Goal: Transaction & Acquisition: Purchase product/service

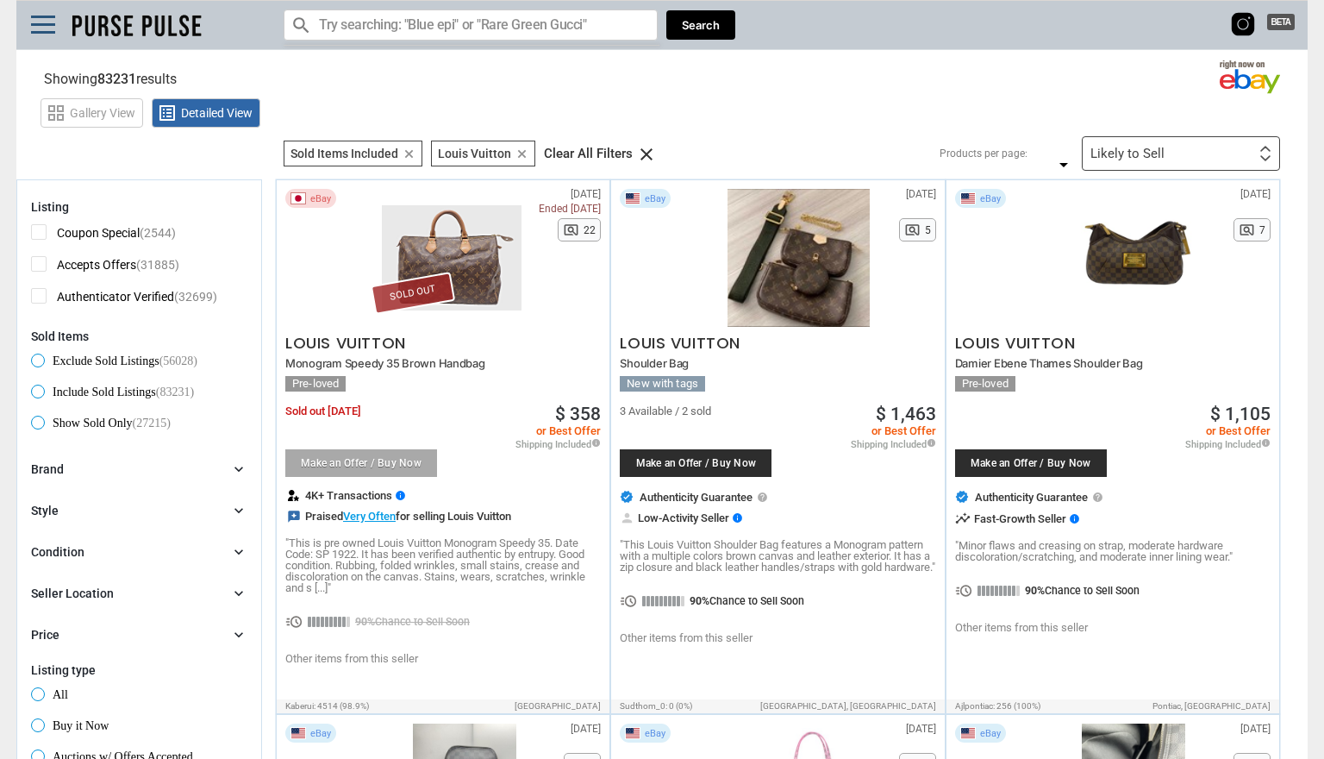
click at [543, 31] on input "Search for models" at bounding box center [471, 24] width 374 height 31
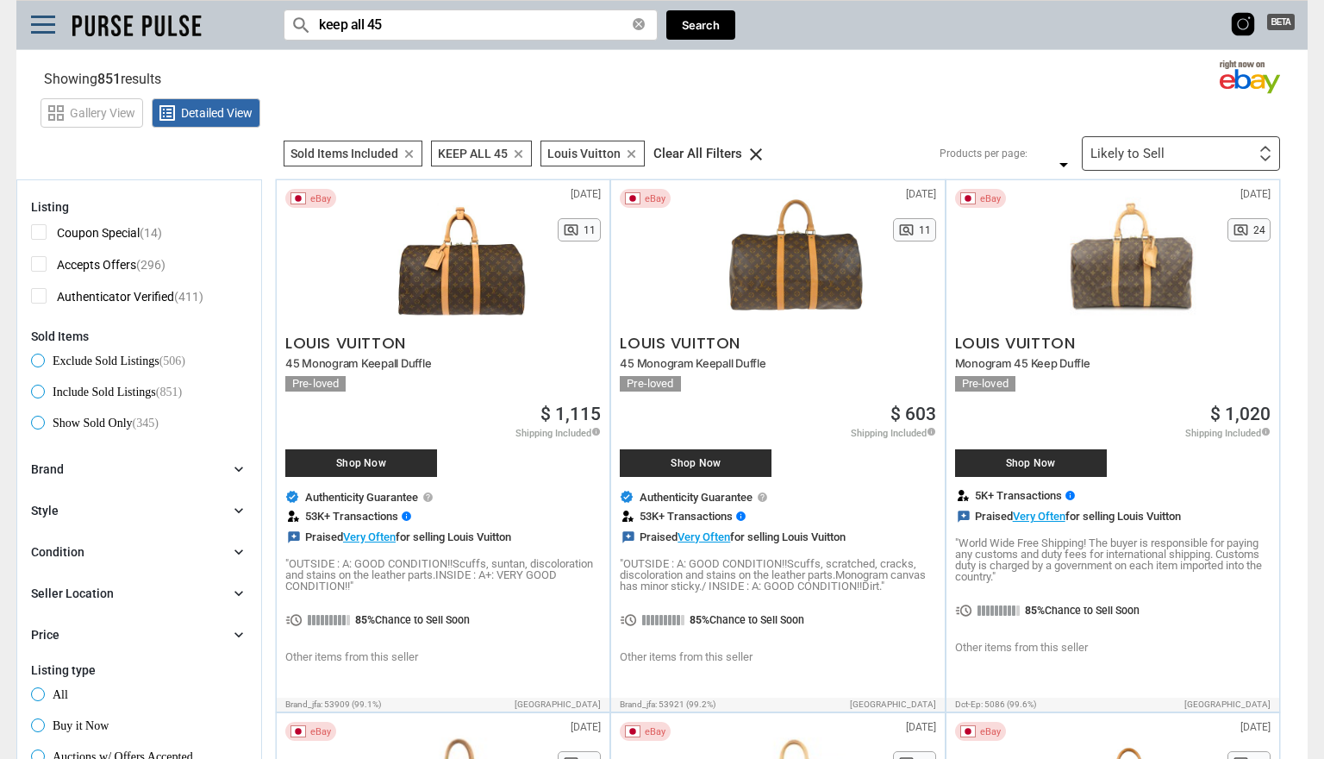
click at [352, 24] on input "keep all 45" at bounding box center [471, 24] width 374 height 31
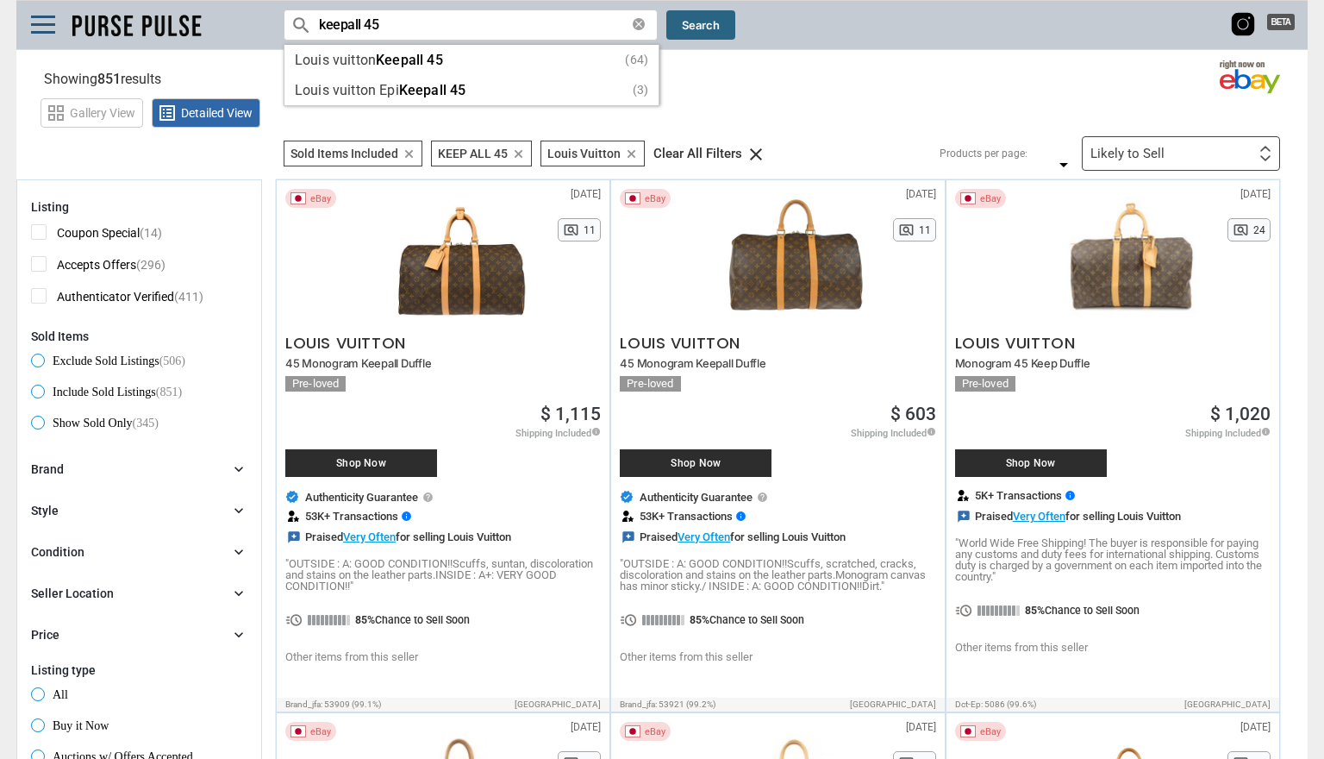
type input "keepall 45"
click at [703, 34] on button "Search" at bounding box center [700, 25] width 69 height 30
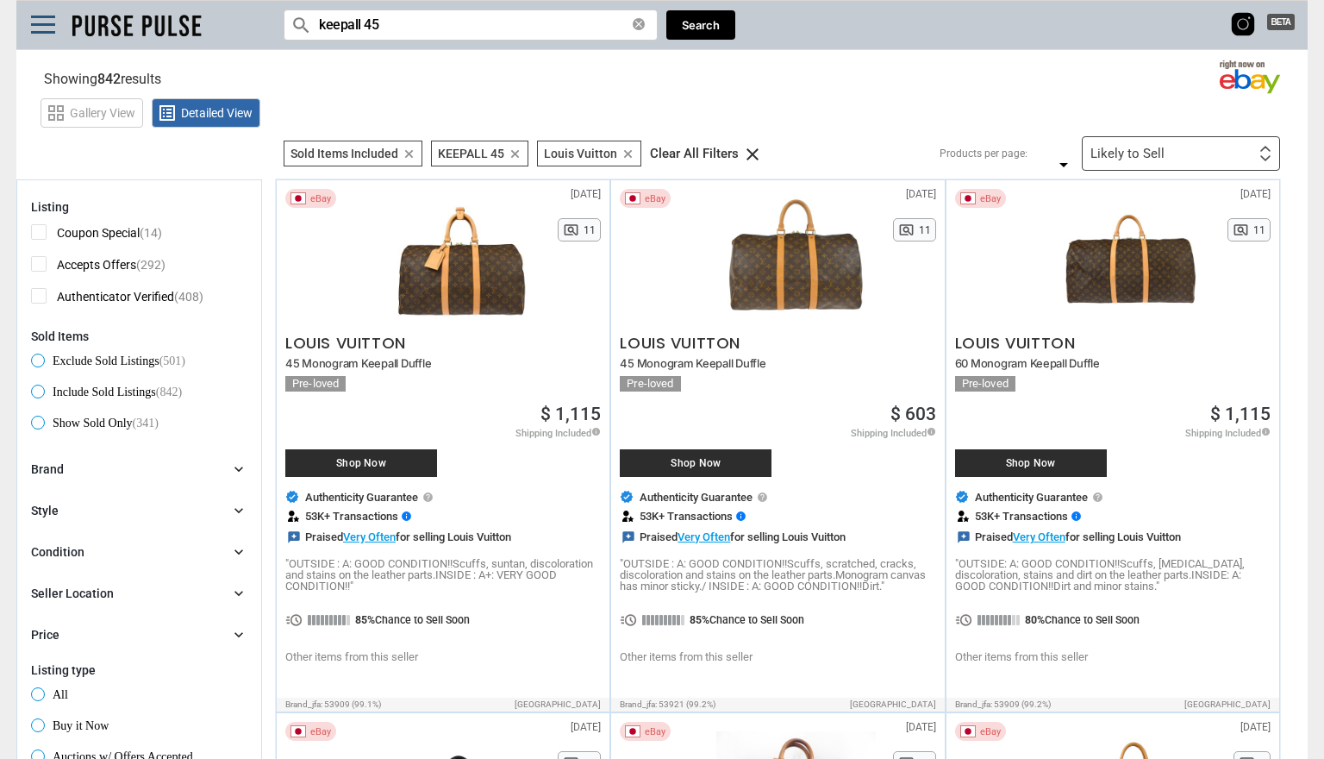
click at [1119, 156] on div "Likely to Sell" at bounding box center [1127, 153] width 74 height 13
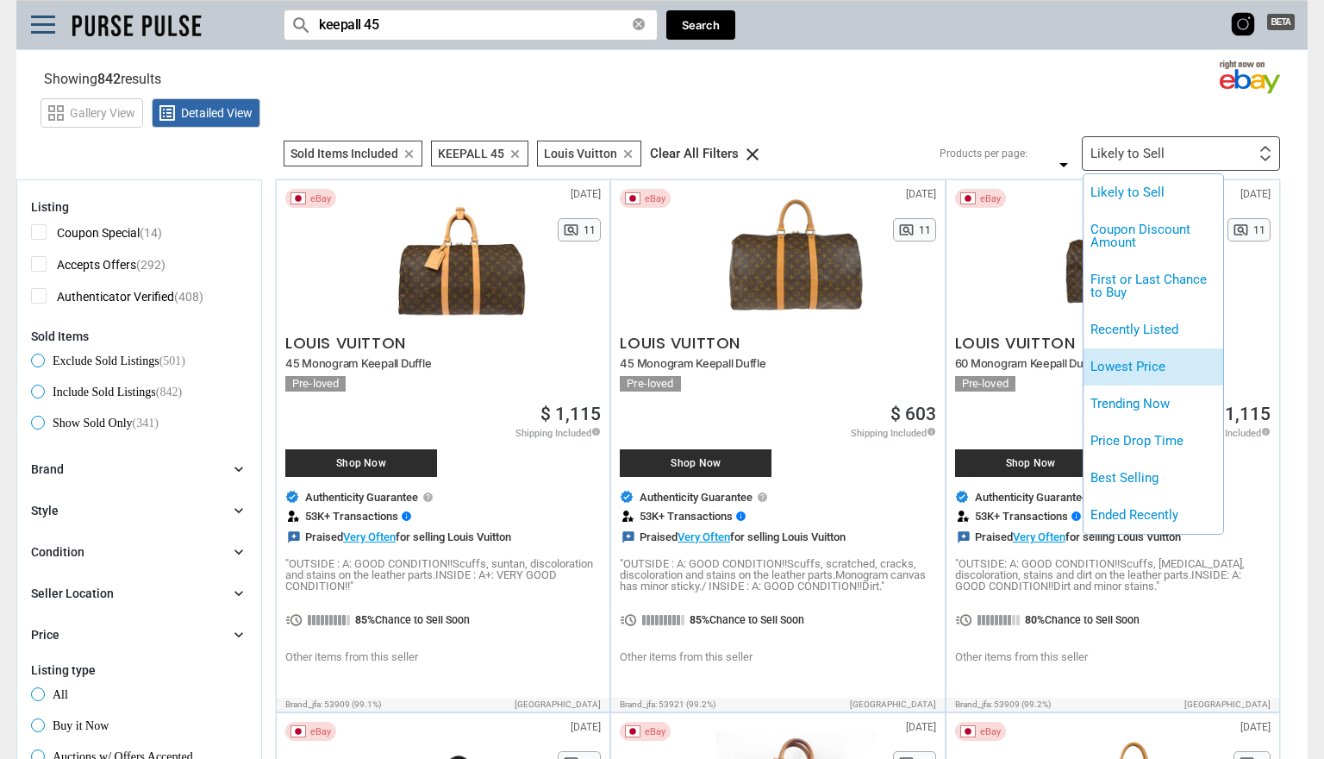
click at [1152, 365] on li "Lowest Price" at bounding box center [1153, 366] width 140 height 37
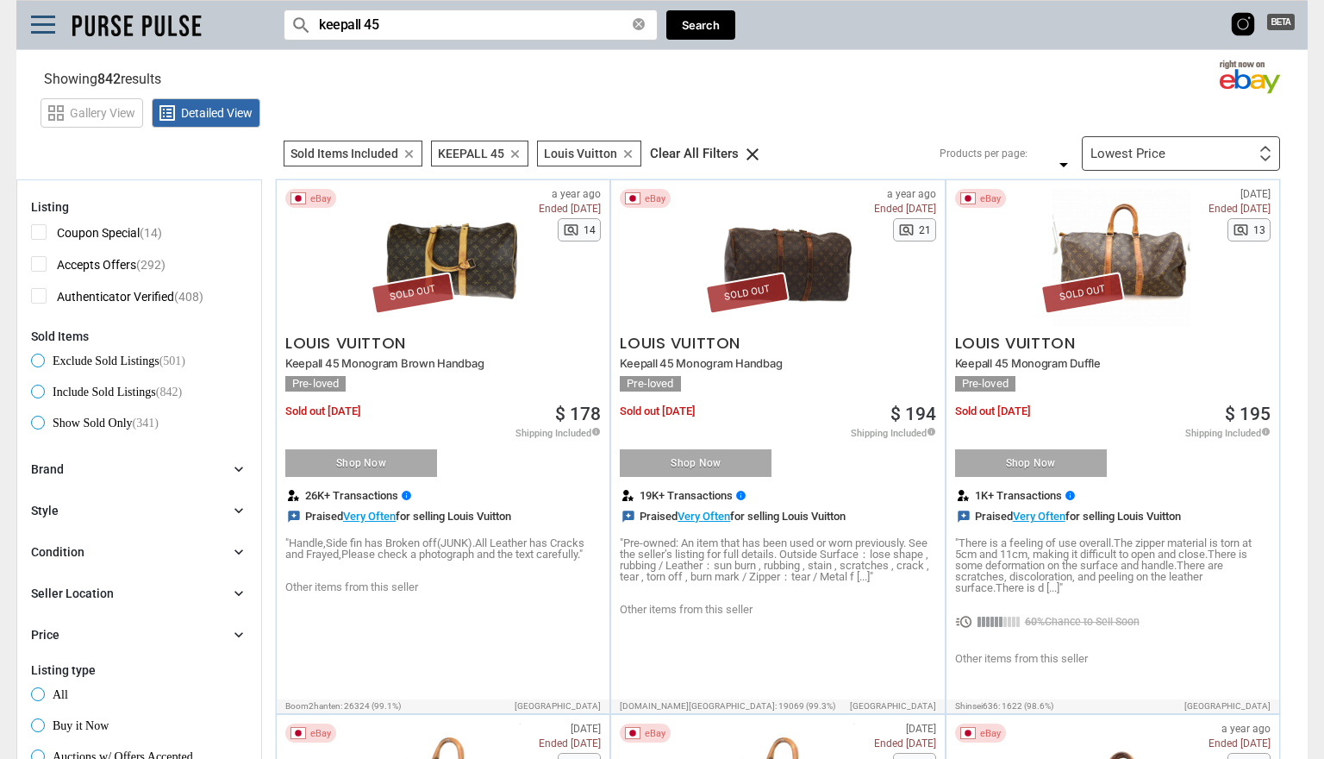
click at [406, 150] on icon "clear" at bounding box center [409, 153] width 13 height 13
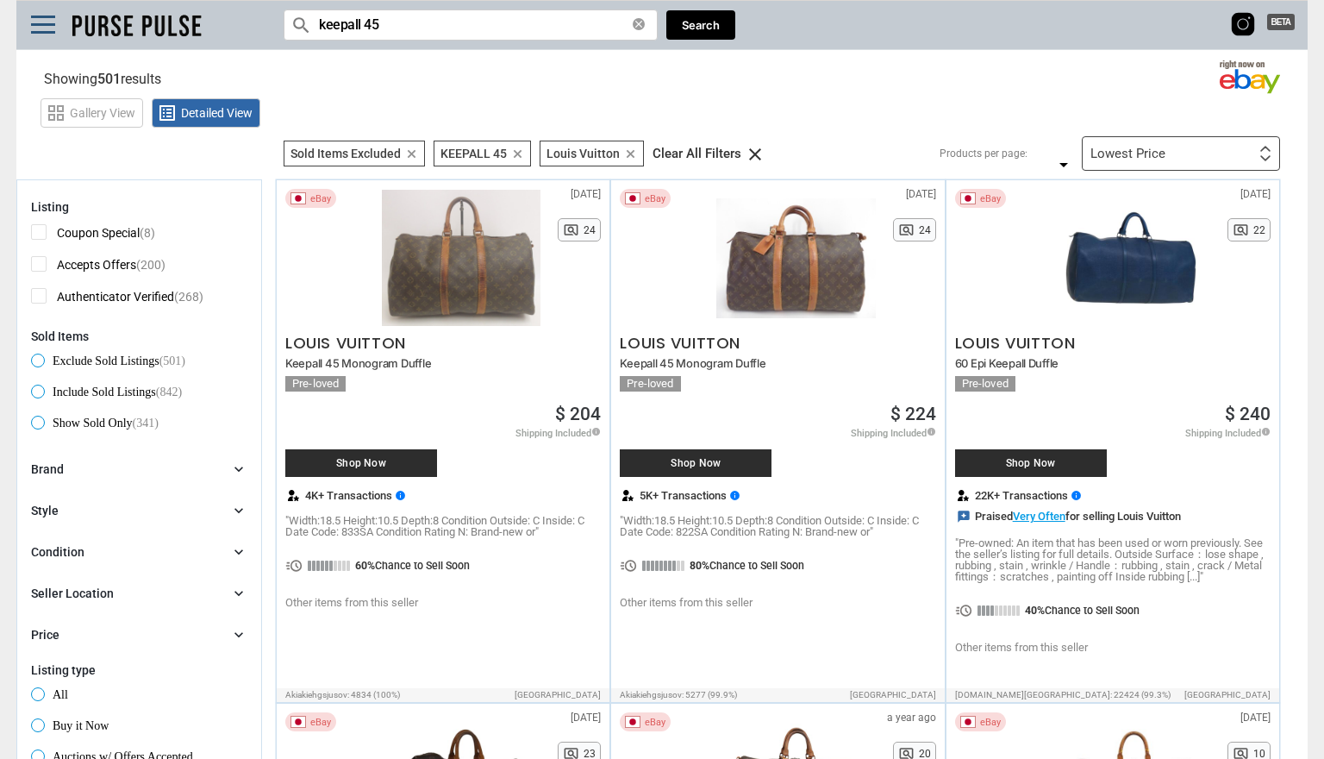
click at [196, 590] on div "Seller Location chevron_right" at bounding box center [139, 592] width 216 height 17
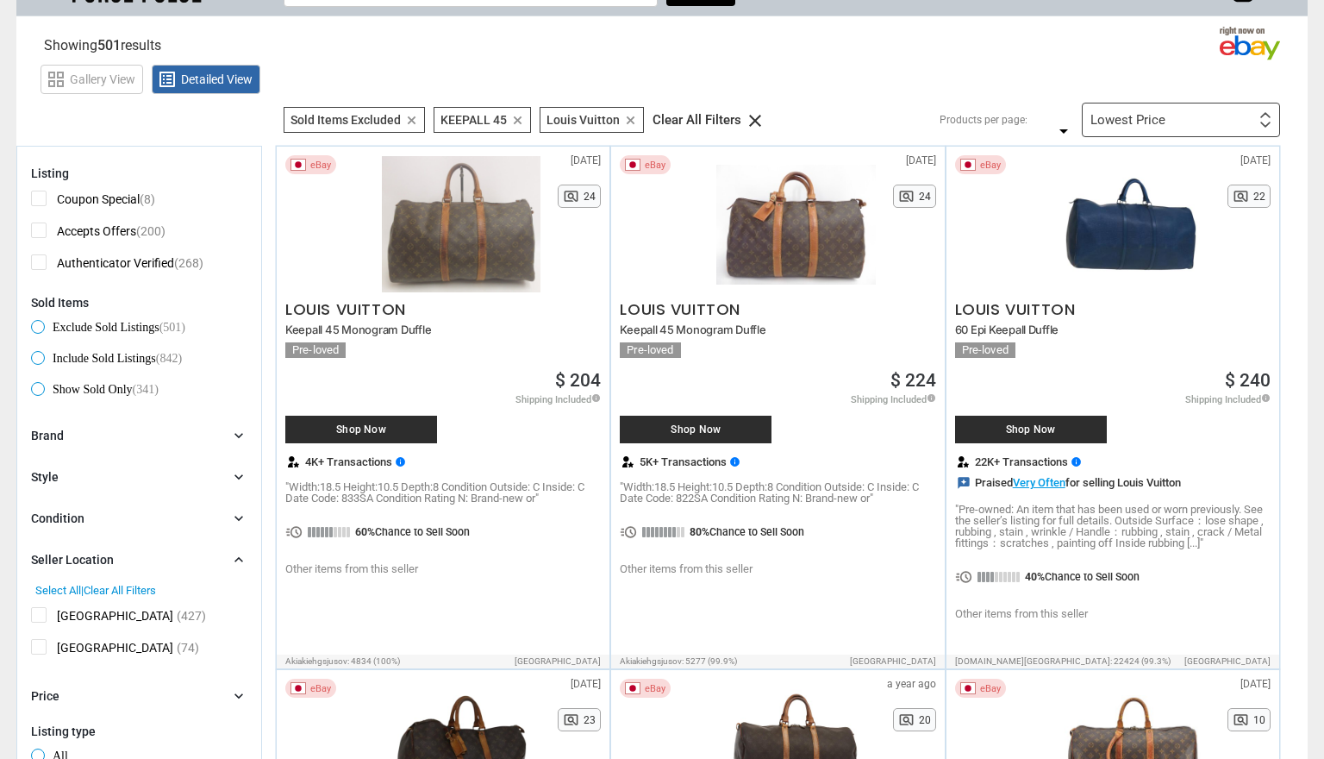
scroll to position [92, 0]
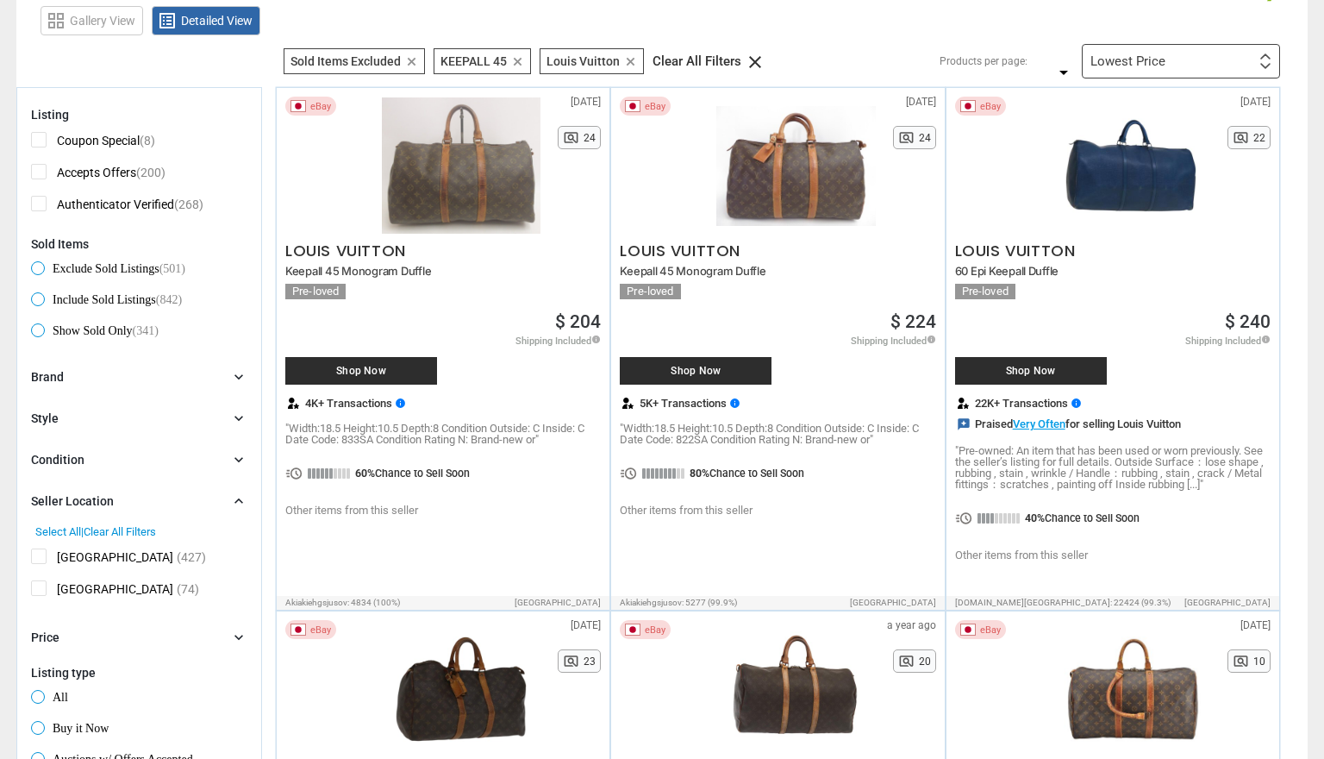
click at [76, 558] on span "[GEOGRAPHIC_DATA]" at bounding box center [102, 559] width 142 height 22
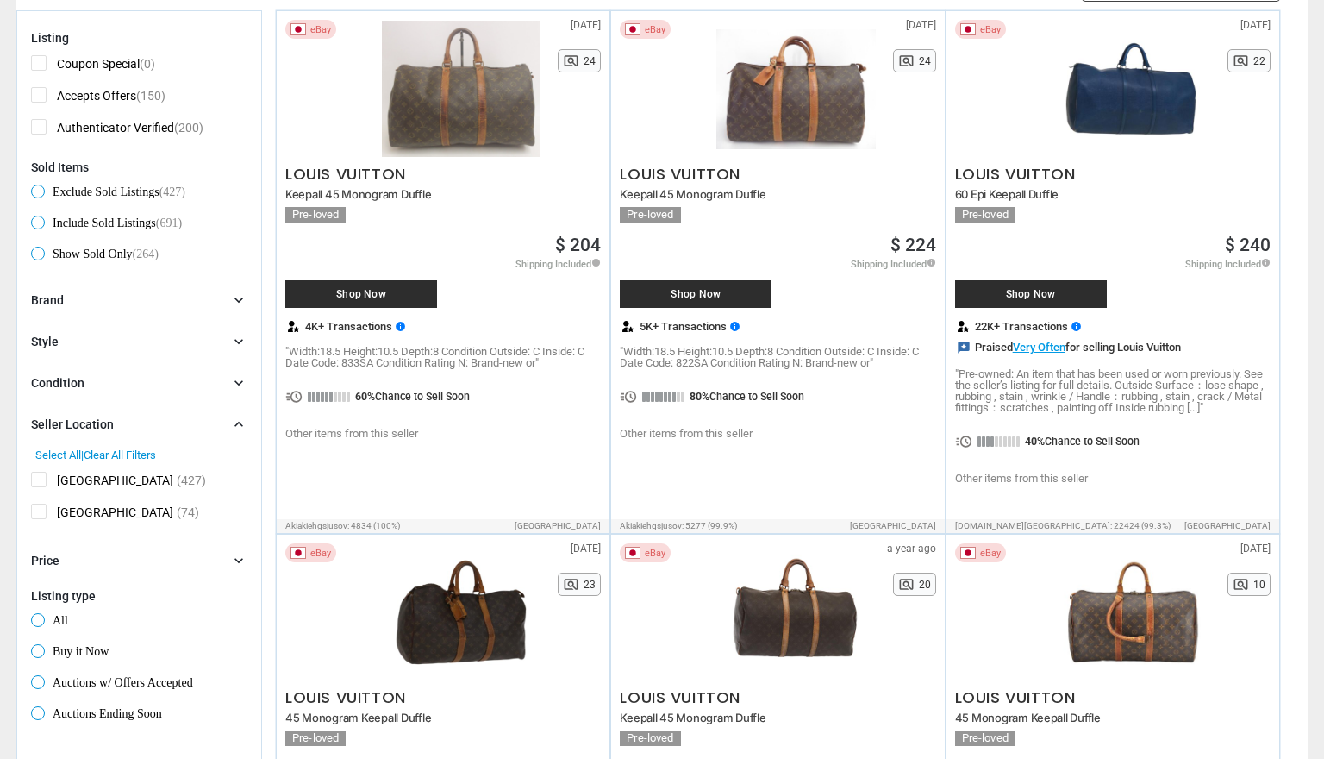
scroll to position [205, 0]
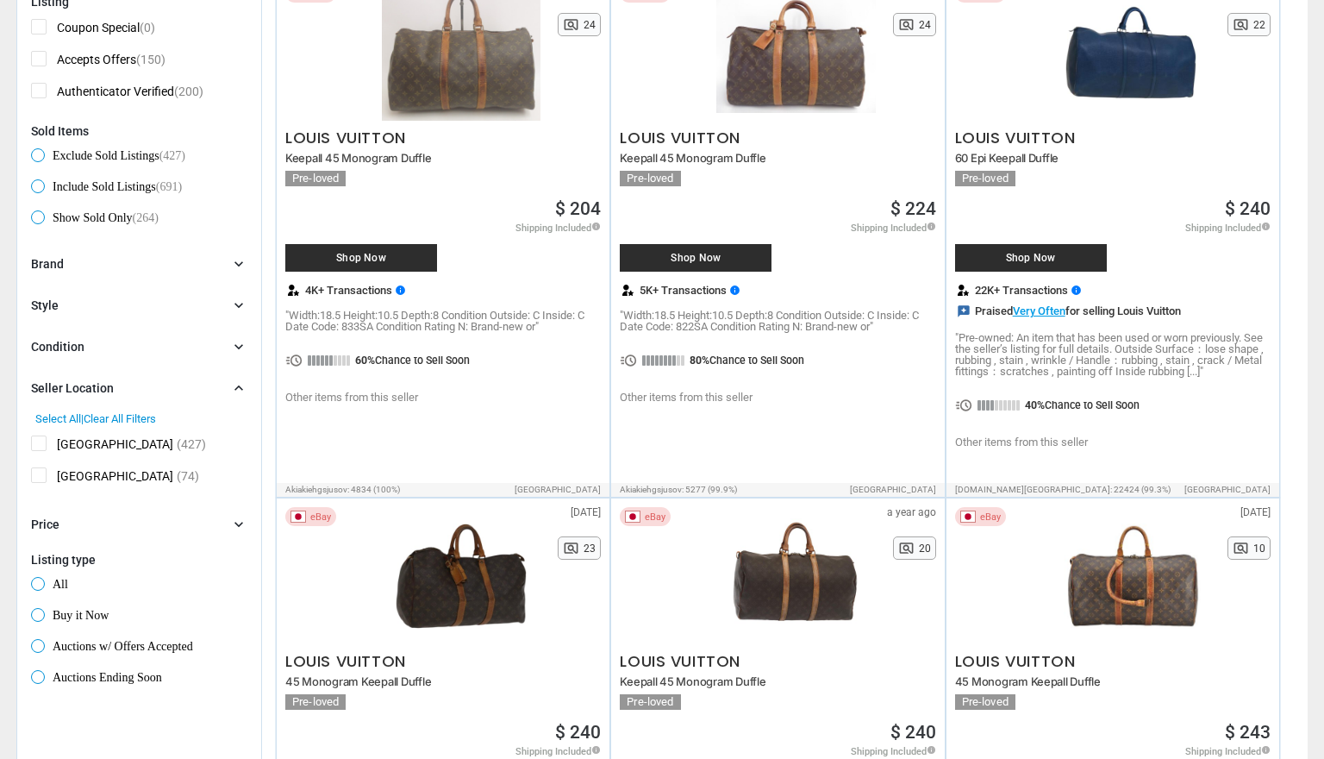
click at [205, 528] on div "Price chevron_right" at bounding box center [139, 523] width 216 height 17
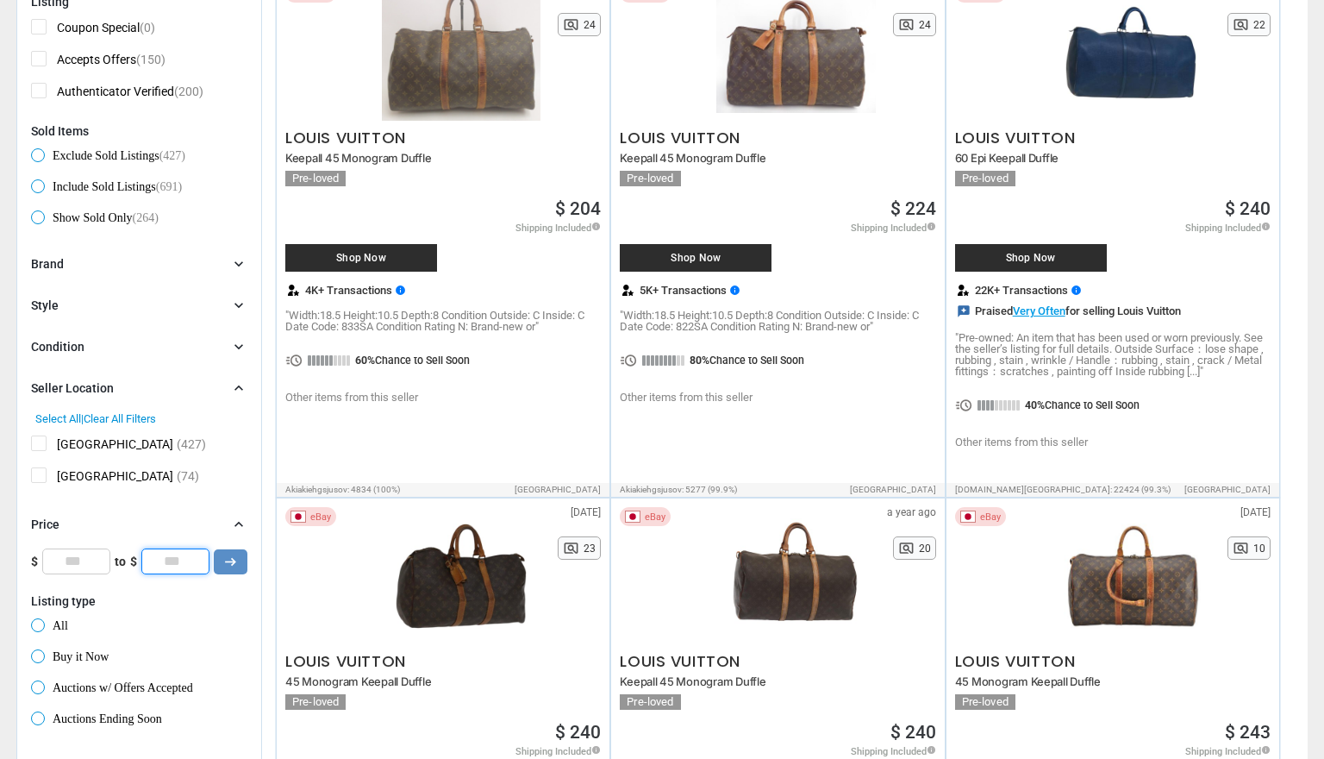
click at [181, 561] on input "*" at bounding box center [175, 561] width 68 height 26
click at [230, 561] on button "arrow_right_alt" at bounding box center [231, 561] width 34 height 25
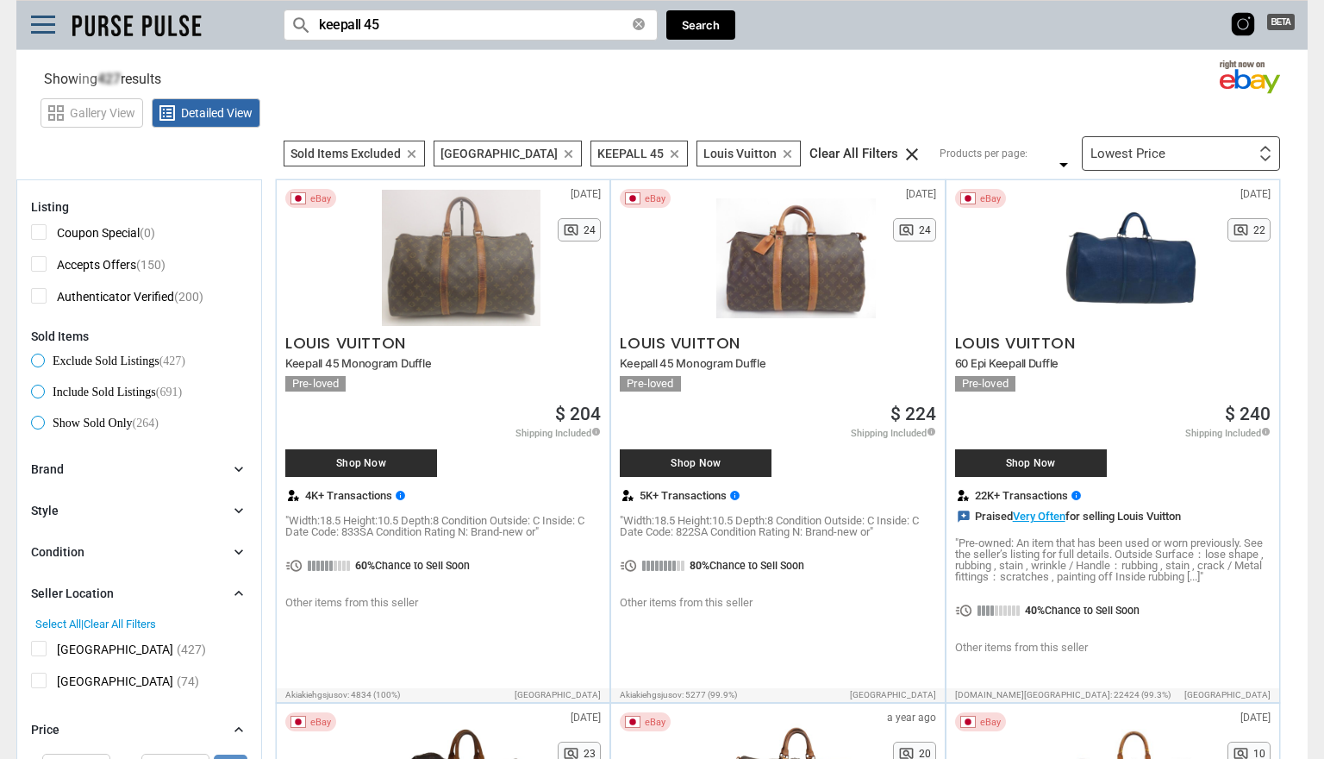
click at [1164, 158] on div "Lowest Price" at bounding box center [1127, 153] width 75 height 13
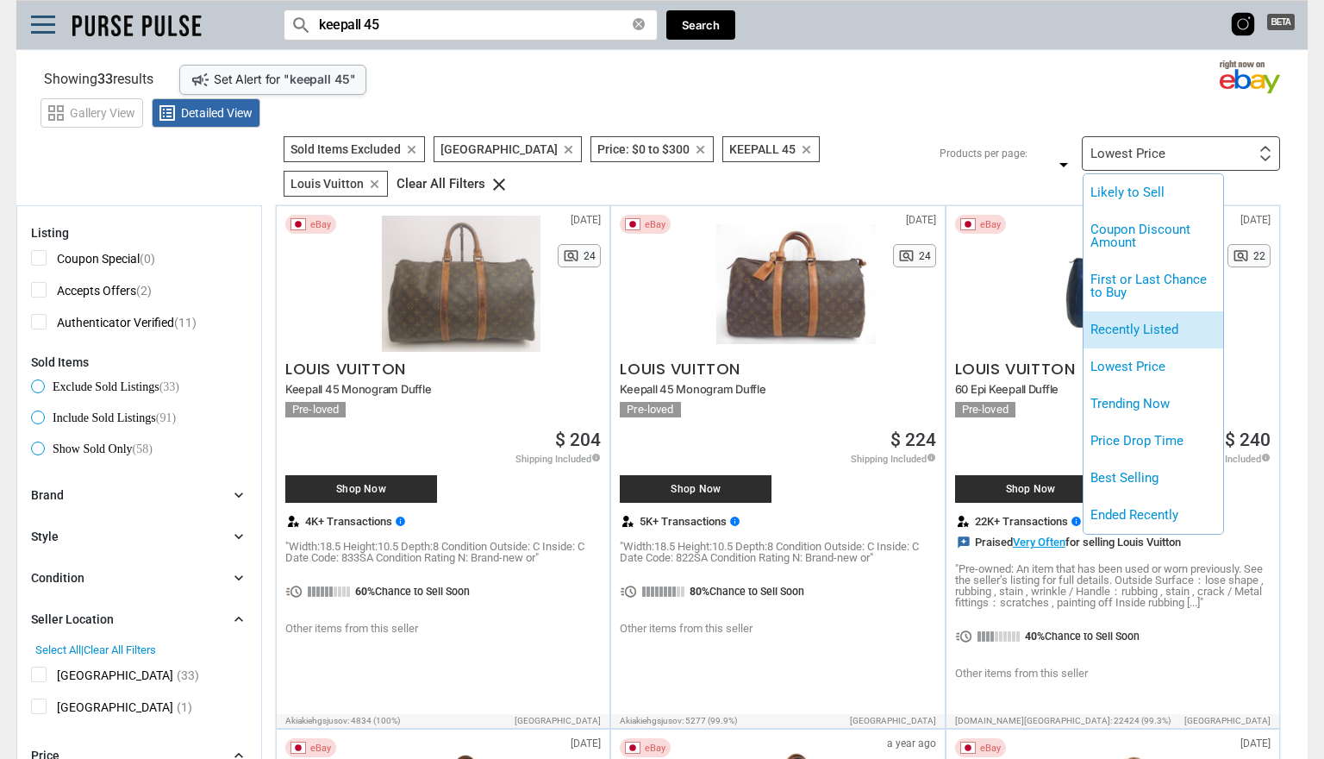
click at [1143, 317] on li "Recently Listed" at bounding box center [1153, 329] width 140 height 37
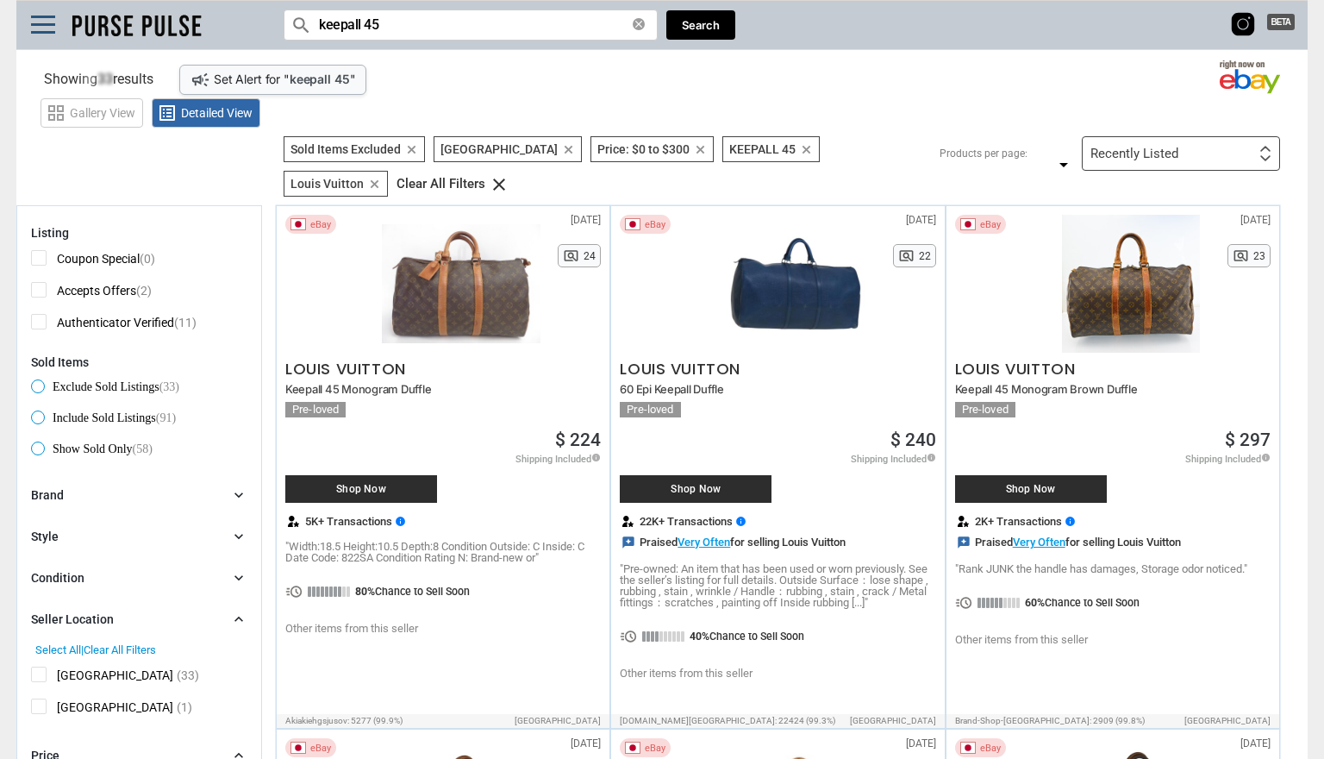
type input "***"
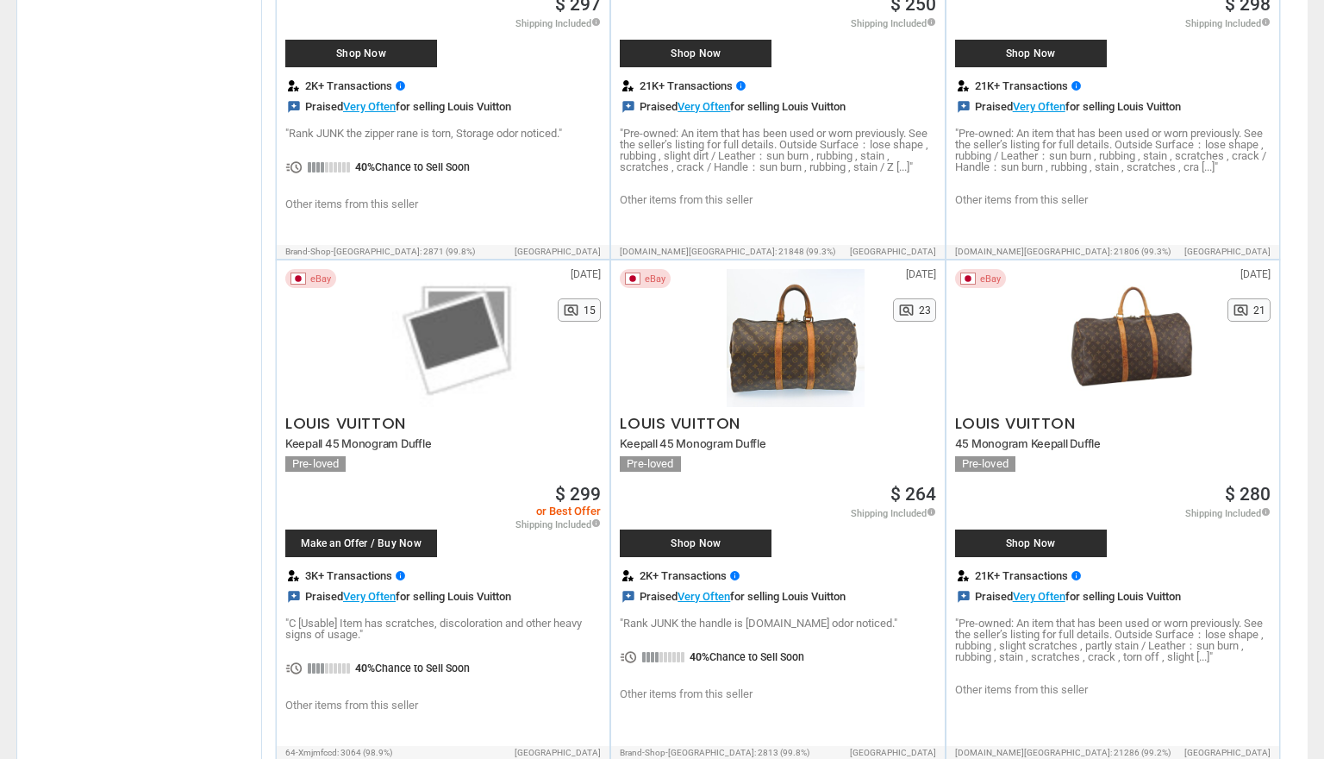
scroll to position [2022, 0]
